Goal: Check status: Check status

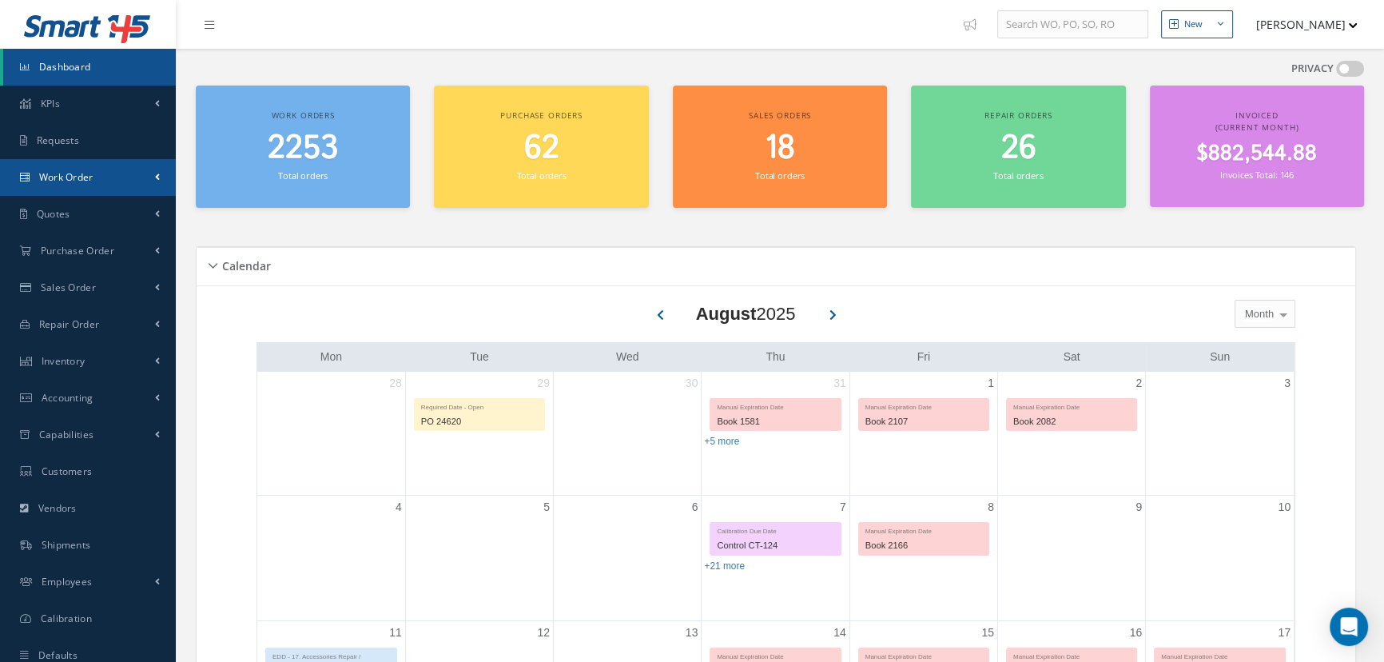
click at [67, 183] on span "Work Order" at bounding box center [66, 177] width 54 height 14
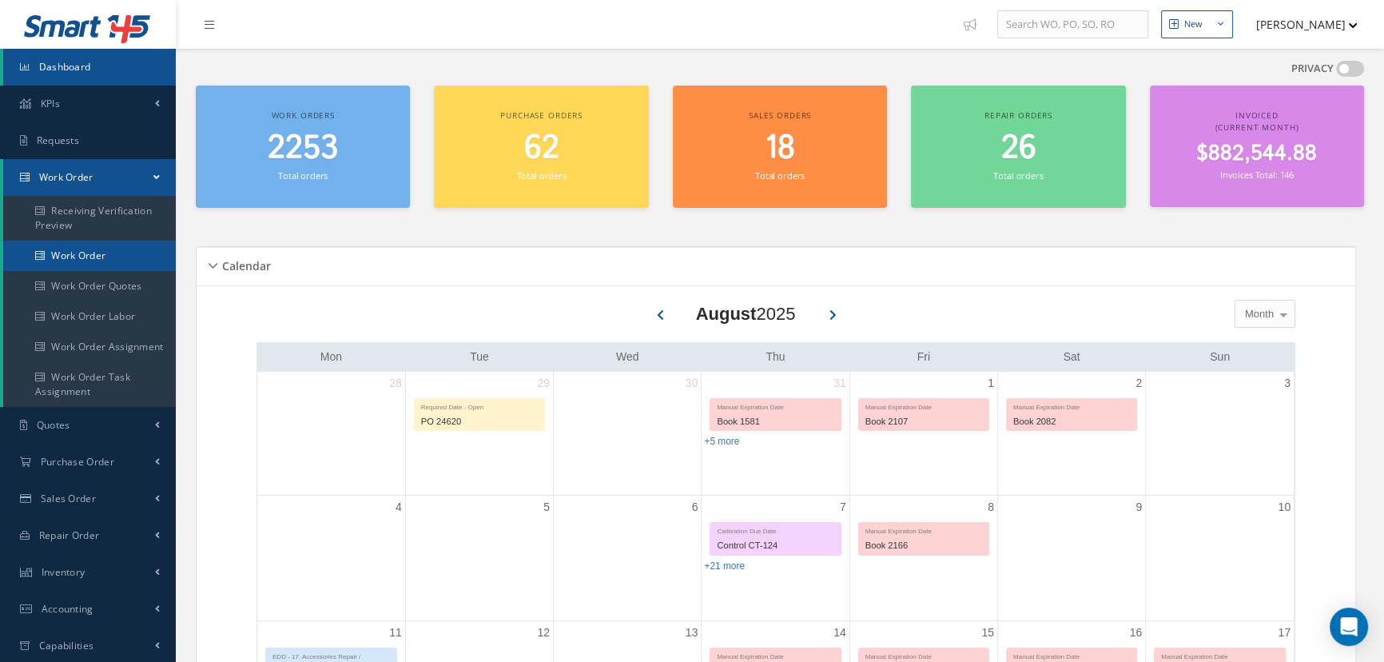
click at [70, 252] on link "Work Order" at bounding box center [89, 256] width 173 height 30
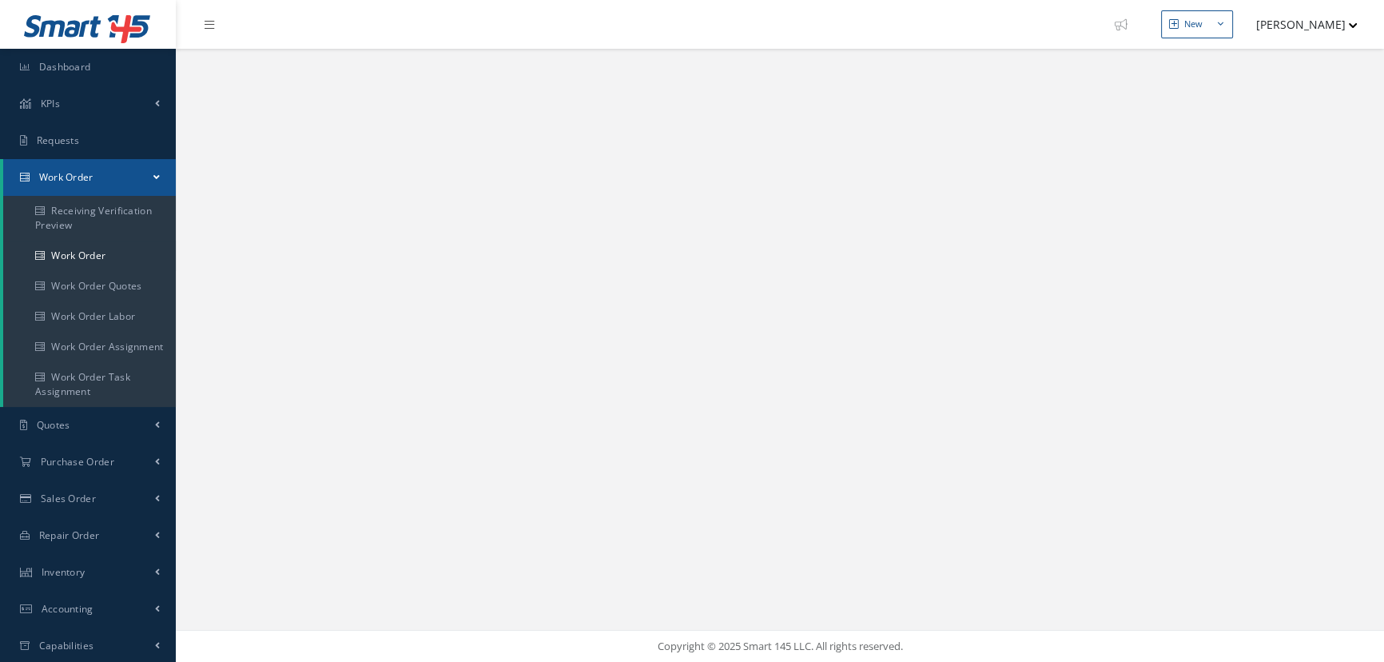
select select "25"
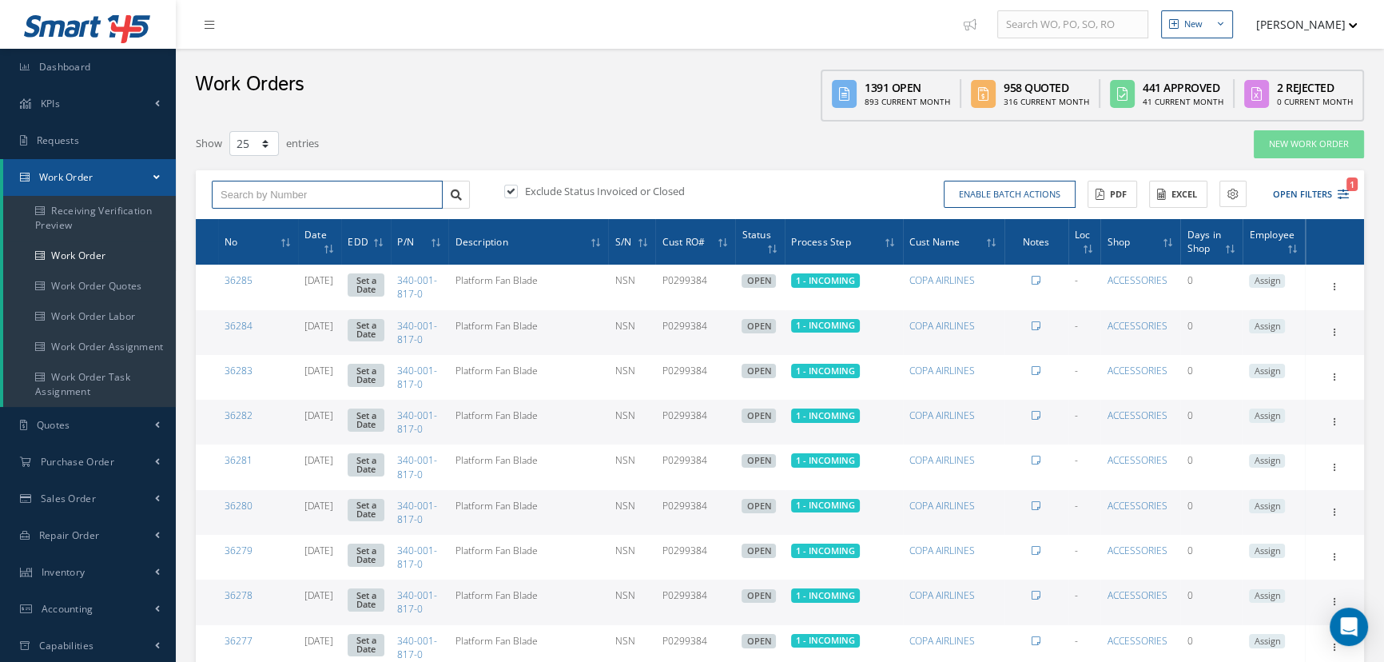
click at [262, 200] on input "text" at bounding box center [327, 195] width 231 height 29
type input "33341"
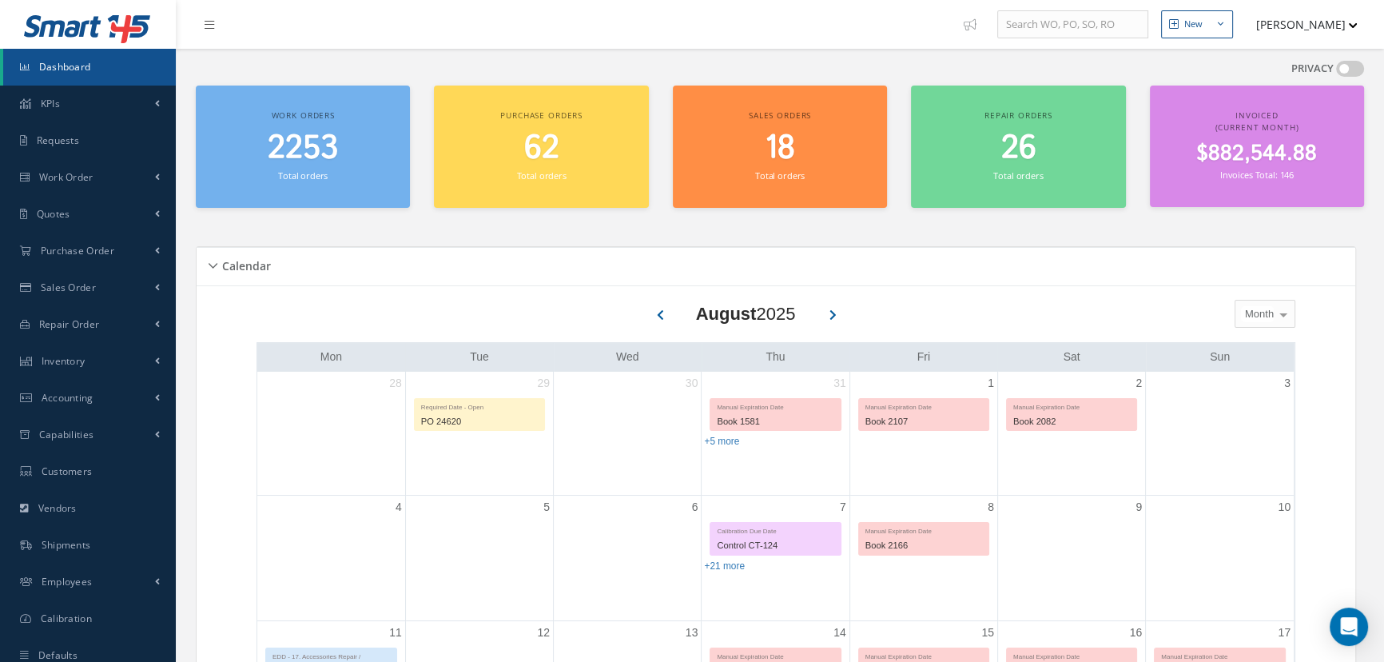
click at [79, 70] on span "Dashboard" at bounding box center [65, 67] width 52 height 14
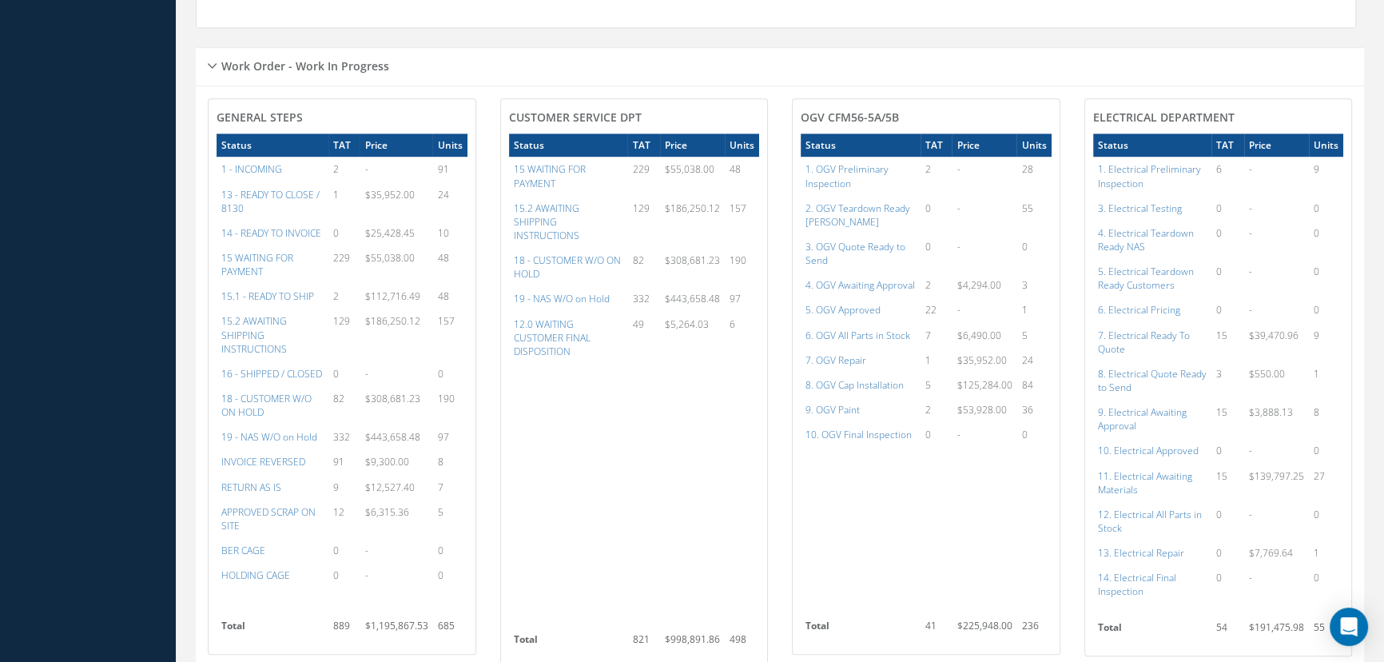
scroll to position [1162, 0]
